Goal: Information Seeking & Learning: Learn about a topic

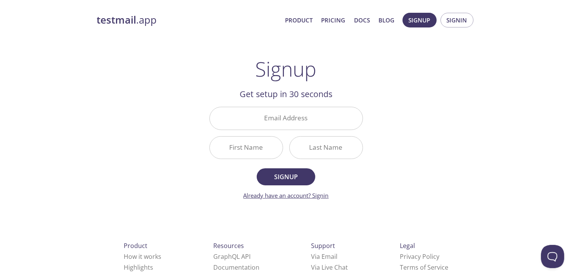
click at [322, 193] on link "Already have an account? Signin" at bounding box center [285, 196] width 85 height 8
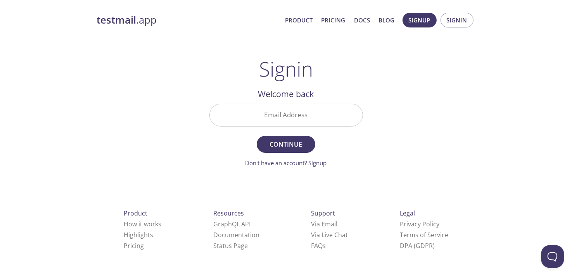
click at [334, 20] on link "Pricing" at bounding box center [333, 20] width 24 height 10
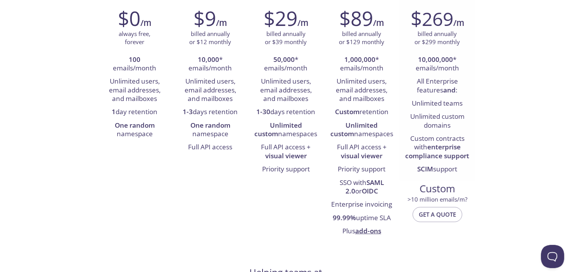
scroll to position [124, 0]
click at [185, 200] on div "Free For side projects $0 /m always free, forever 100 emails/month Unlimited us…" at bounding box center [286, 107] width 378 height 271
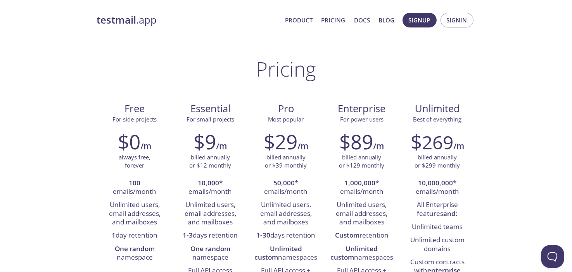
click at [298, 18] on link "Product" at bounding box center [299, 20] width 28 height 10
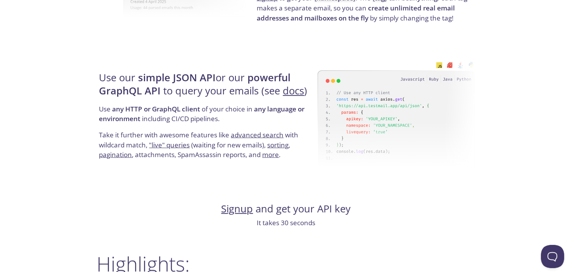
scroll to position [699, 0]
